Goal: Task Accomplishment & Management: Use online tool/utility

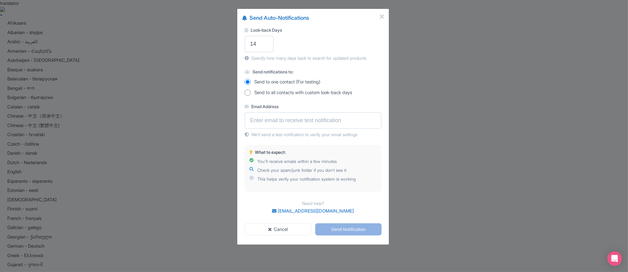
click at [282, 90] on span "Send to all contacts with custom look-back days" at bounding box center [303, 92] width 98 height 7
click at [251, 90] on input "Send to all contacts with custom look-back days" at bounding box center [248, 93] width 6 height 6
radio input "true"
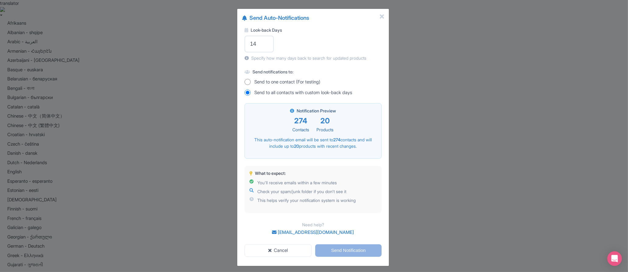
click at [284, 81] on span "Send to one contact (For testing)" at bounding box center [287, 82] width 66 height 7
click at [251, 81] on input "Send to one contact (For testing)" at bounding box center [248, 82] width 6 height 6
radio input "true"
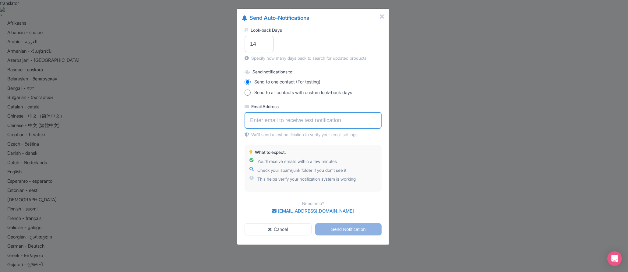
click at [289, 117] on input "Email Address" at bounding box center [313, 120] width 137 height 17
type input "[EMAIL_ADDRESS][DOMAIN_NAME]"
click at [365, 204] on p "Need help?" at bounding box center [313, 203] width 137 height 6
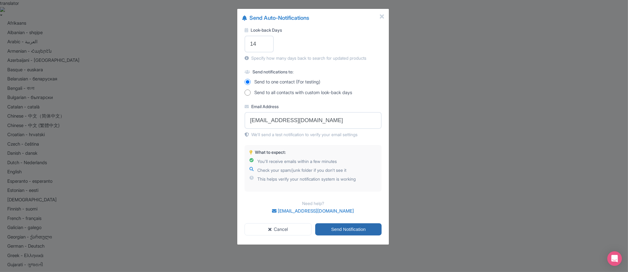
click at [359, 225] on input "Send Notification" at bounding box center [348, 229] width 66 height 12
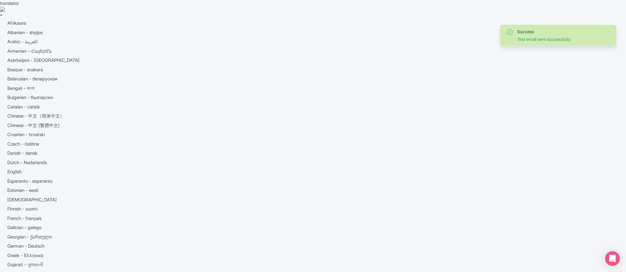
click at [611, 32] on div "Success Test email sent successfully." at bounding box center [558, 35] width 117 height 22
click at [609, 32] on button "Close" at bounding box center [607, 31] width 5 height 7
